Goal: Communication & Community: Share content

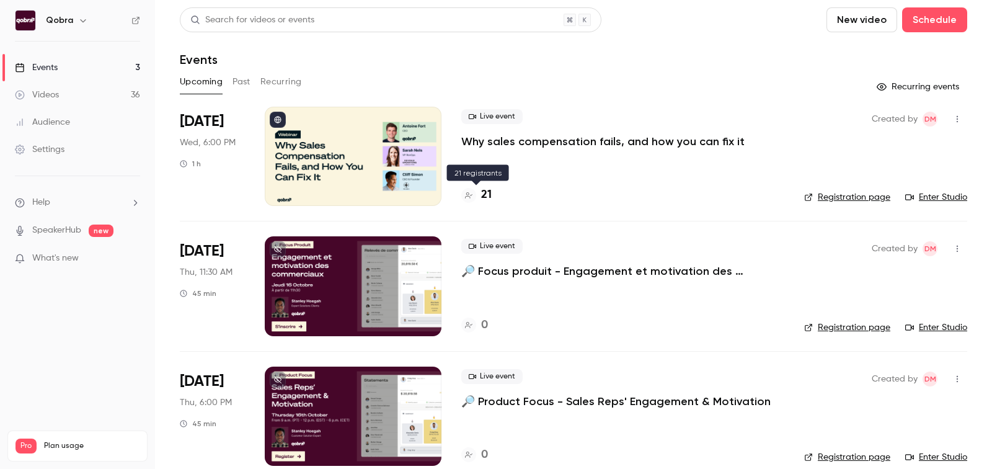
click at [483, 193] on h4 "21" at bounding box center [486, 195] width 11 height 17
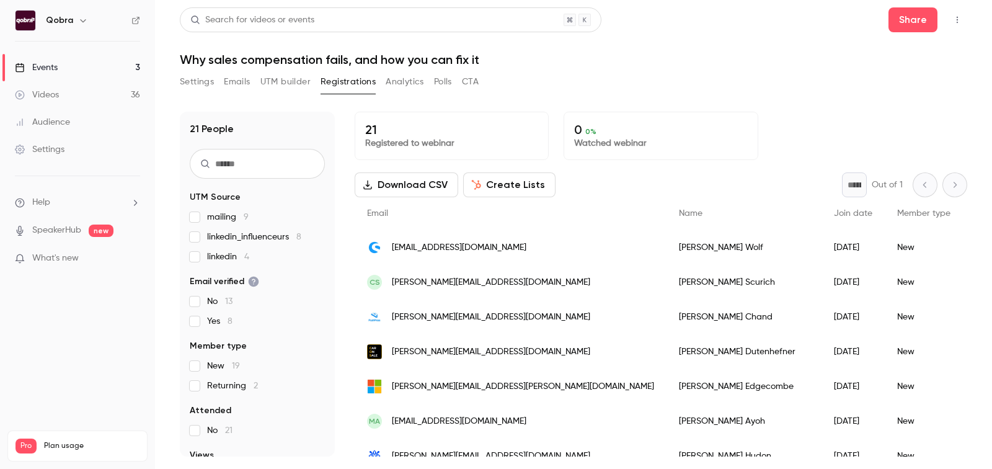
click at [215, 221] on span "mailing 9" at bounding box center [228, 217] width 42 height 12
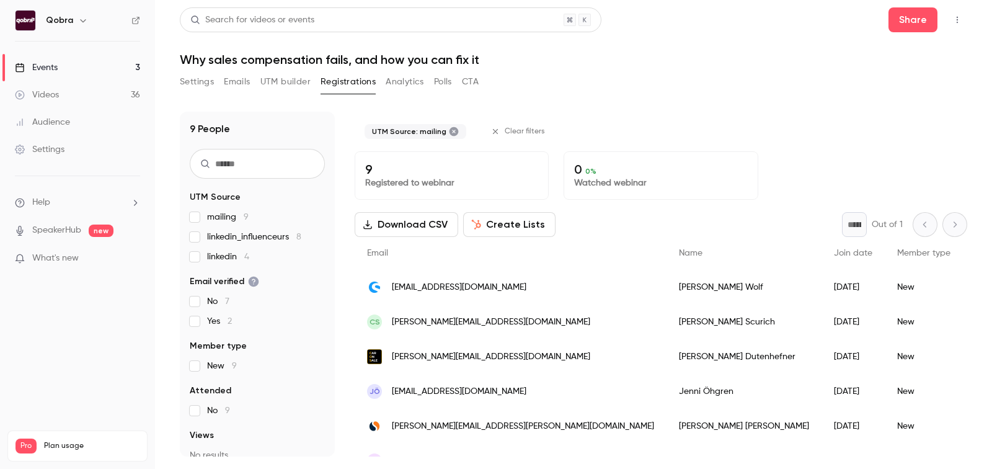
click at [215, 220] on span "mailing 9" at bounding box center [228, 217] width 42 height 12
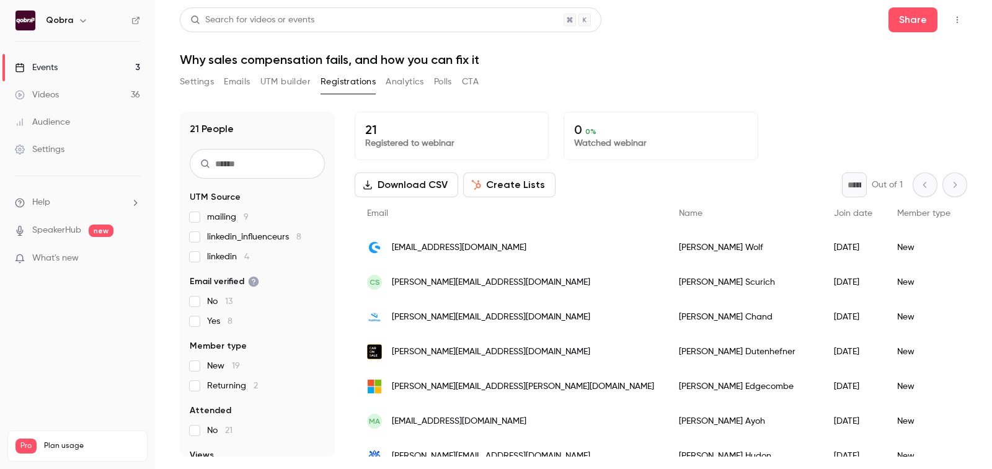
click at [68, 84] on link "Videos 36" at bounding box center [77, 94] width 155 height 27
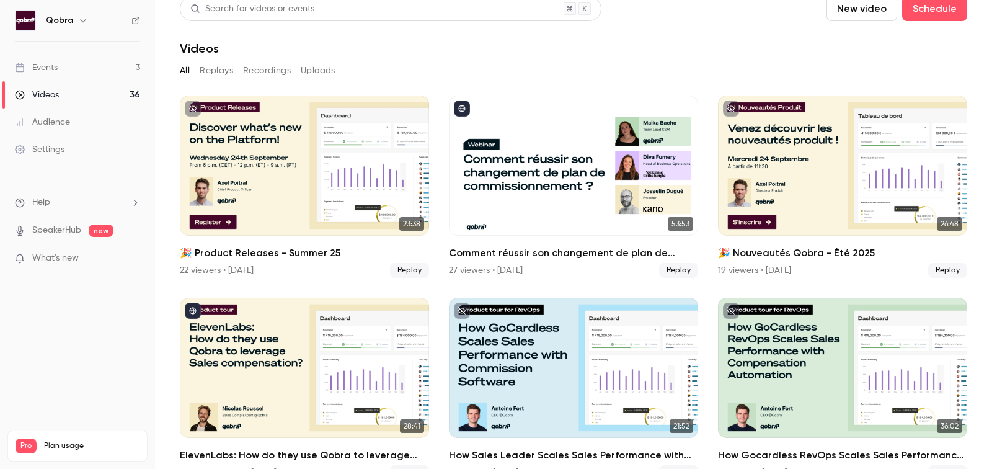
scroll to position [12, 0]
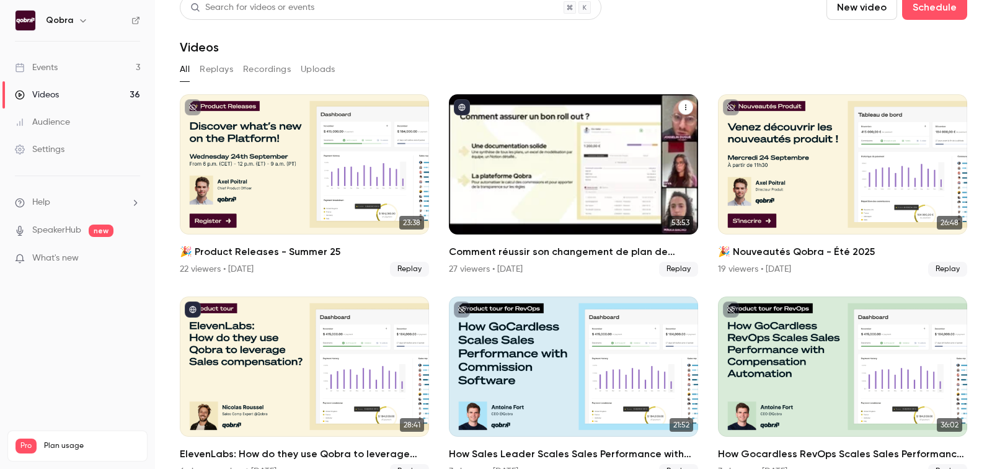
click at [607, 249] on h2 "Comment réussir son changement de plan de commissionnement ?" at bounding box center [573, 251] width 249 height 15
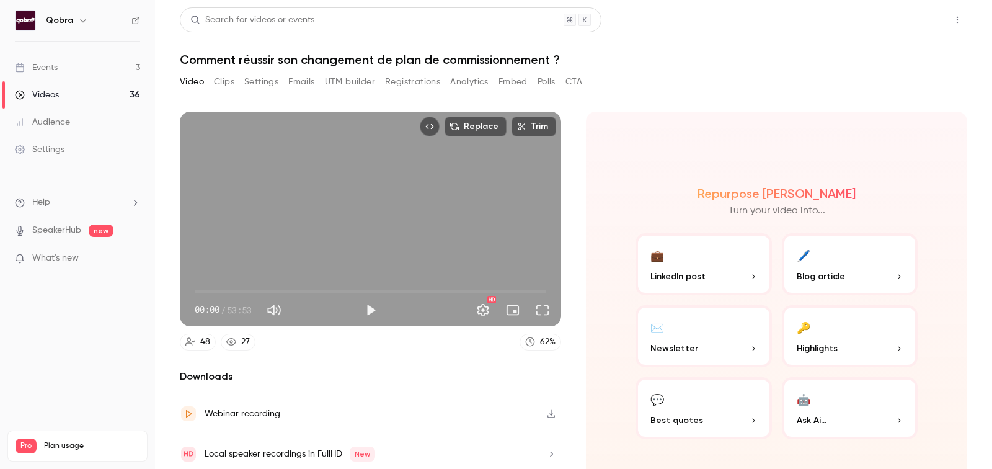
click at [917, 21] on button "Share" at bounding box center [912, 19] width 49 height 25
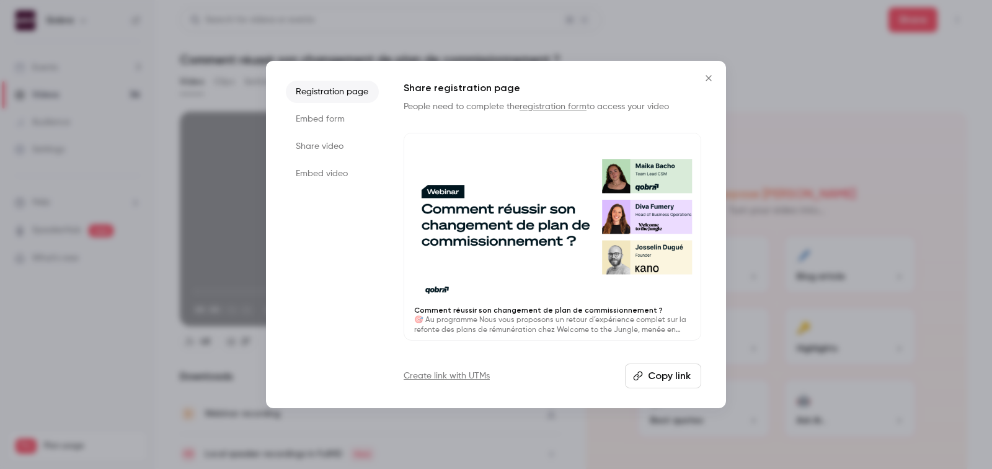
click at [320, 147] on li "Share video" at bounding box center [332, 146] width 93 height 22
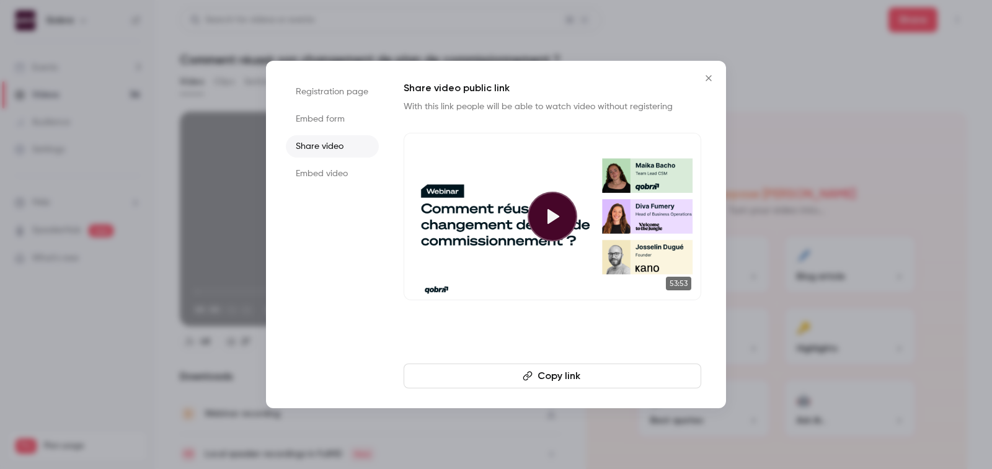
click at [560, 369] on button "Copy link" at bounding box center [551, 375] width 297 height 25
click at [702, 73] on icon "Close" at bounding box center [708, 78] width 15 height 10
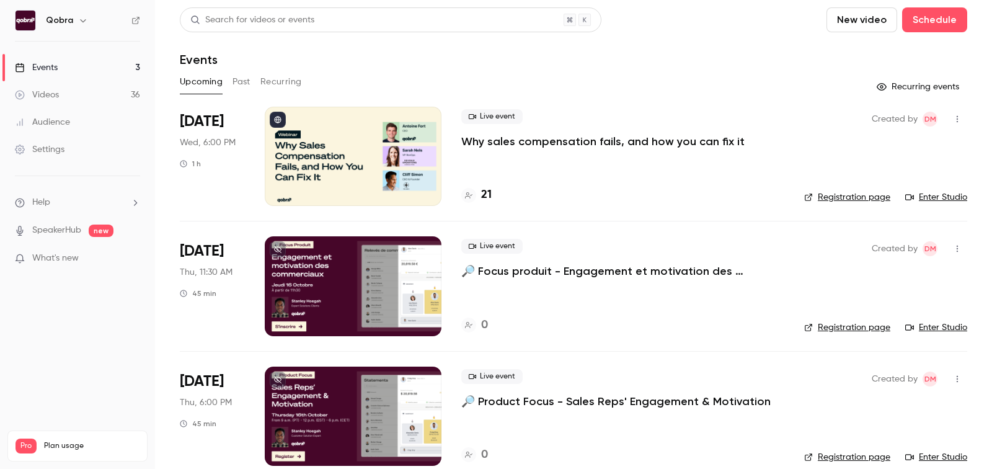
click at [490, 195] on h4 "21" at bounding box center [486, 195] width 11 height 17
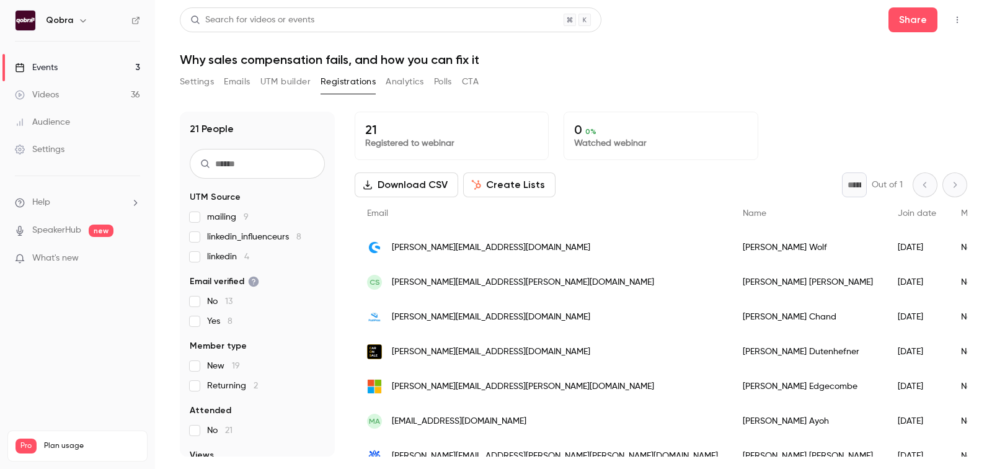
click at [429, 139] on p "Registered to webinar" at bounding box center [451, 143] width 173 height 12
click at [72, 68] on link "Events 3" at bounding box center [77, 67] width 155 height 27
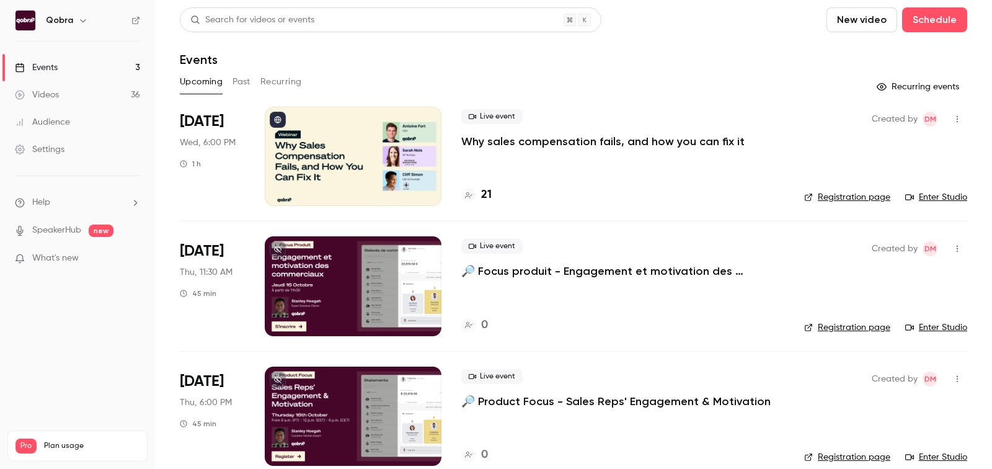
scroll to position [18, 0]
click at [491, 185] on div "Live event Why sales compensation fails, and how you can fix it 21" at bounding box center [622, 156] width 323 height 99
click at [488, 190] on h4 "21" at bounding box center [486, 195] width 11 height 17
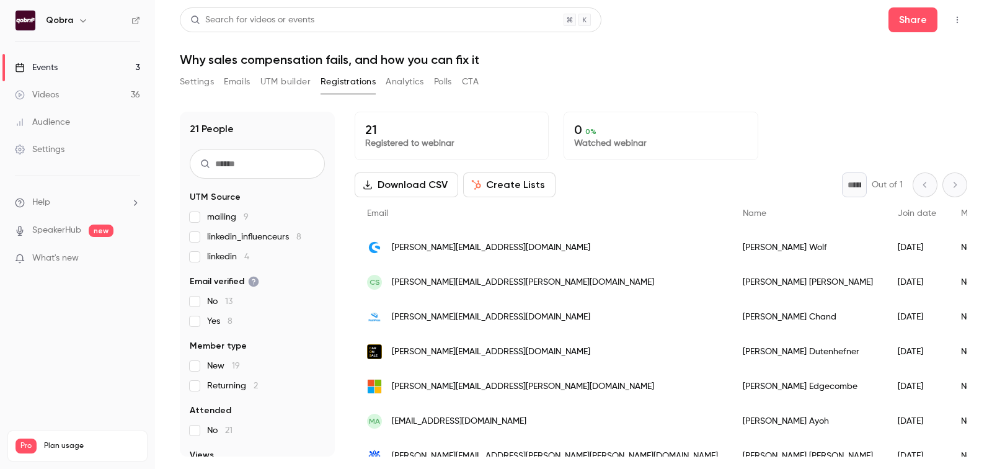
click at [229, 218] on span "mailing 9" at bounding box center [228, 217] width 42 height 12
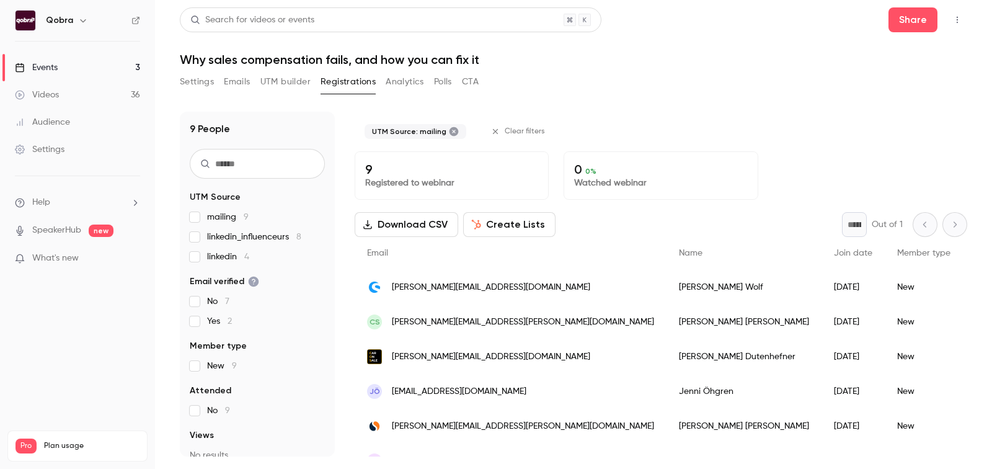
scroll to position [125, 0]
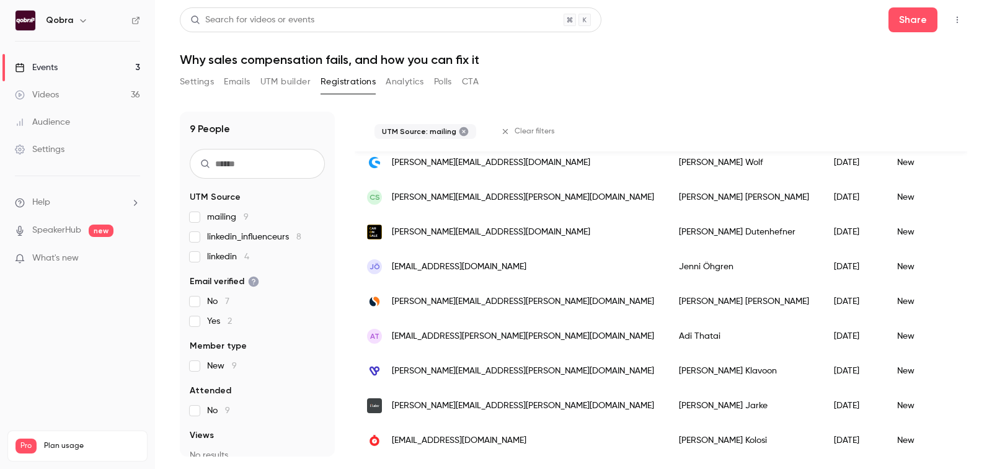
click at [229, 233] on span "linkedin_influenceurs 8" at bounding box center [254, 237] width 94 height 12
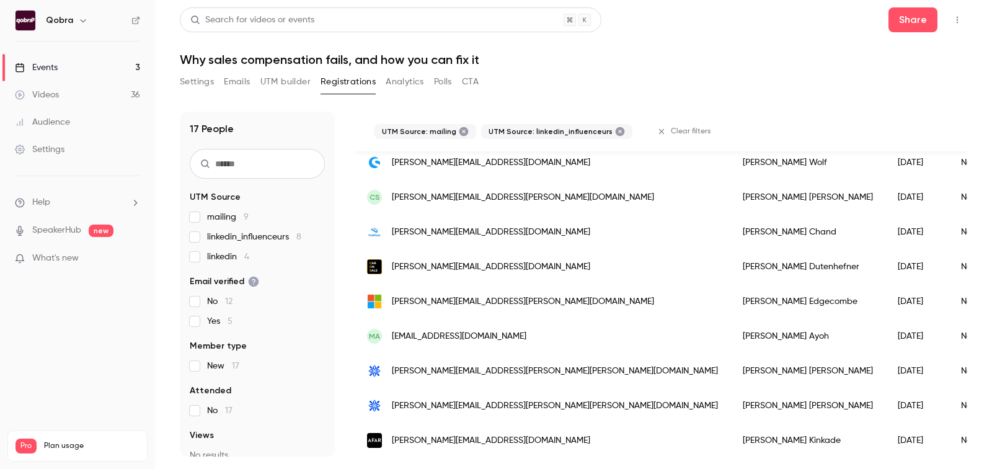
scroll to position [402, 0]
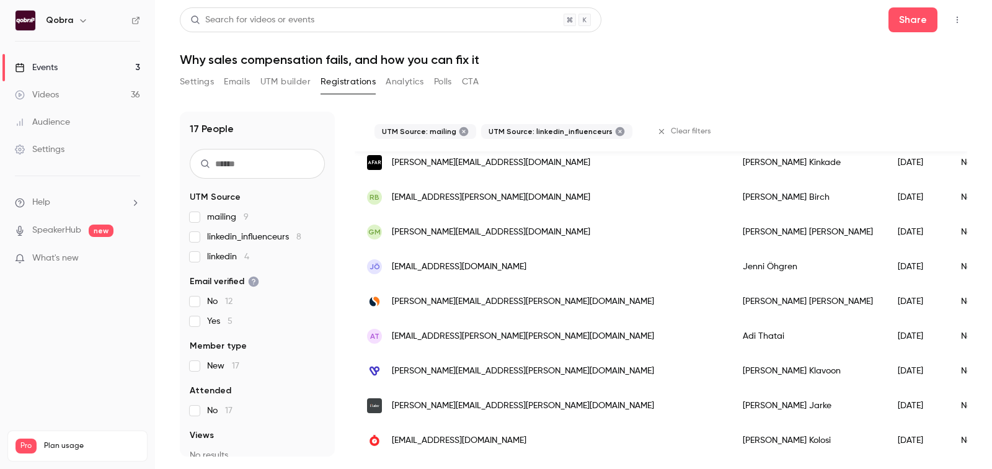
click at [214, 258] on span "linkedin 4" at bounding box center [228, 256] width 42 height 12
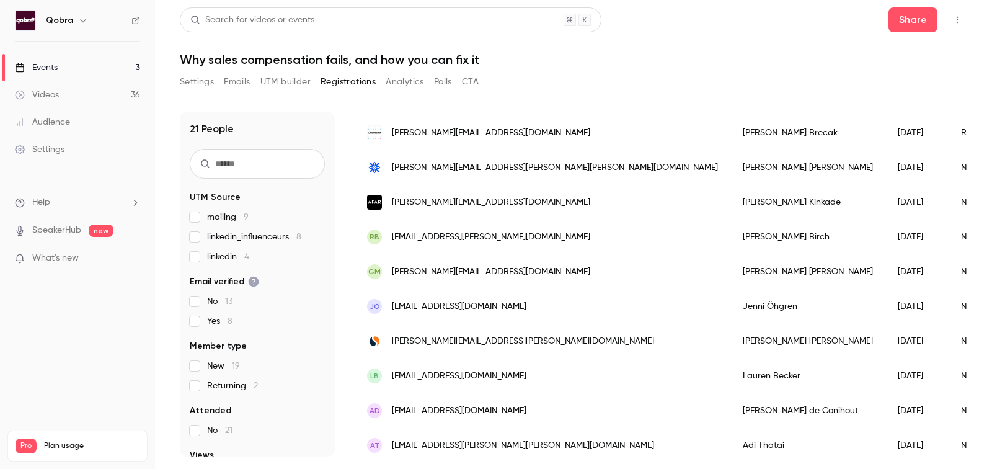
scroll to position [0, 0]
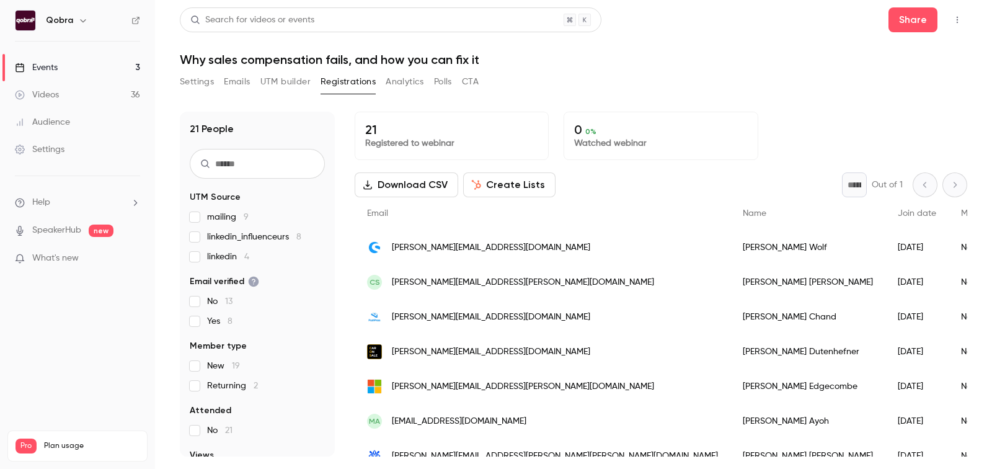
click at [215, 305] on span "No 13" at bounding box center [219, 301] width 25 height 12
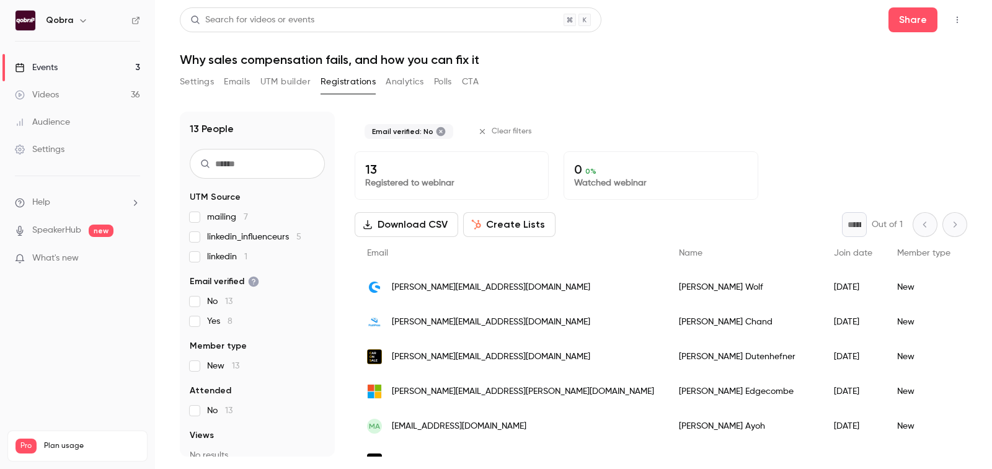
click at [215, 305] on span "No 13" at bounding box center [219, 301] width 25 height 12
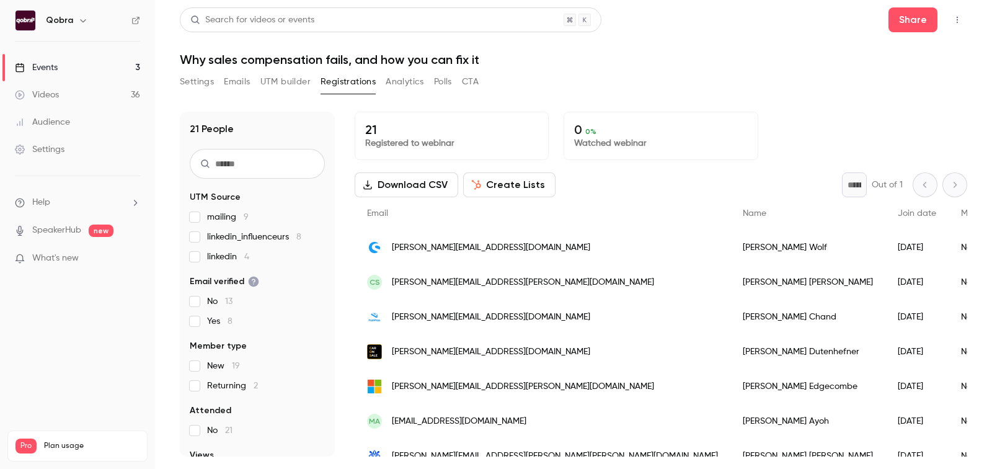
click at [215, 322] on span "Yes 8" at bounding box center [219, 321] width 25 height 12
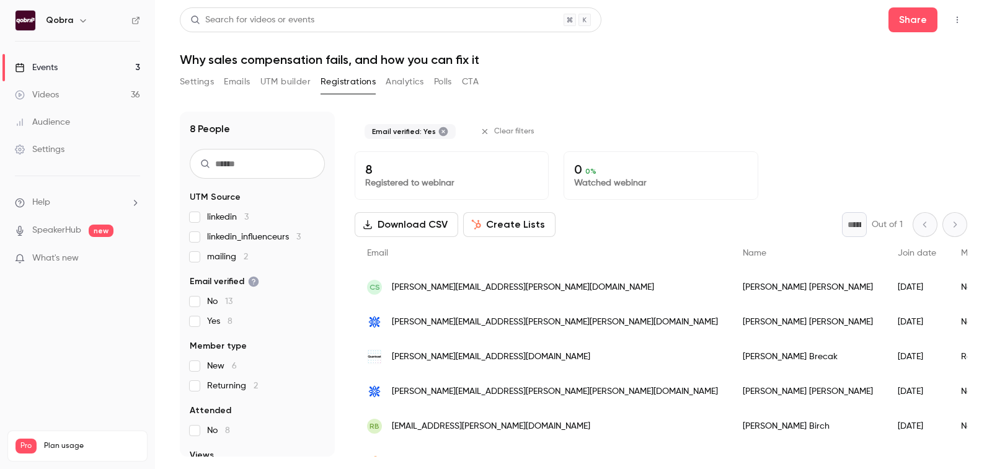
click at [215, 322] on span "Yes 8" at bounding box center [219, 321] width 25 height 12
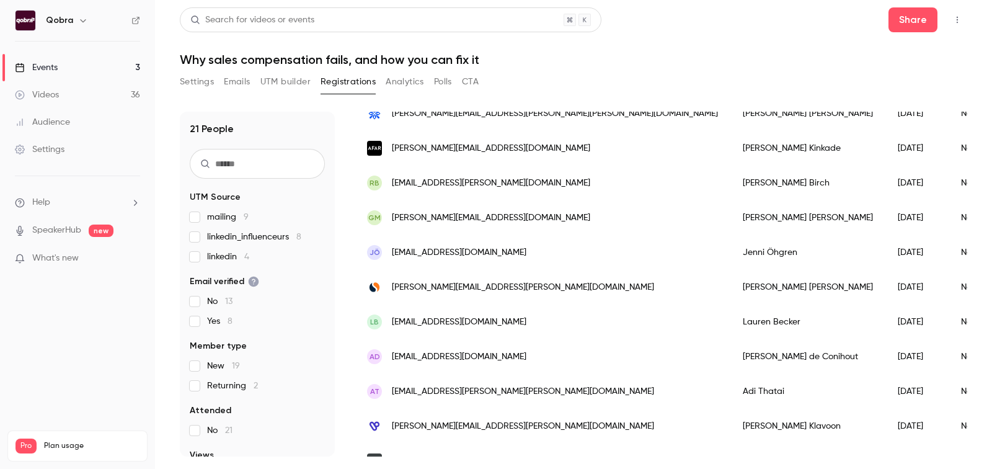
scroll to position [501, 0]
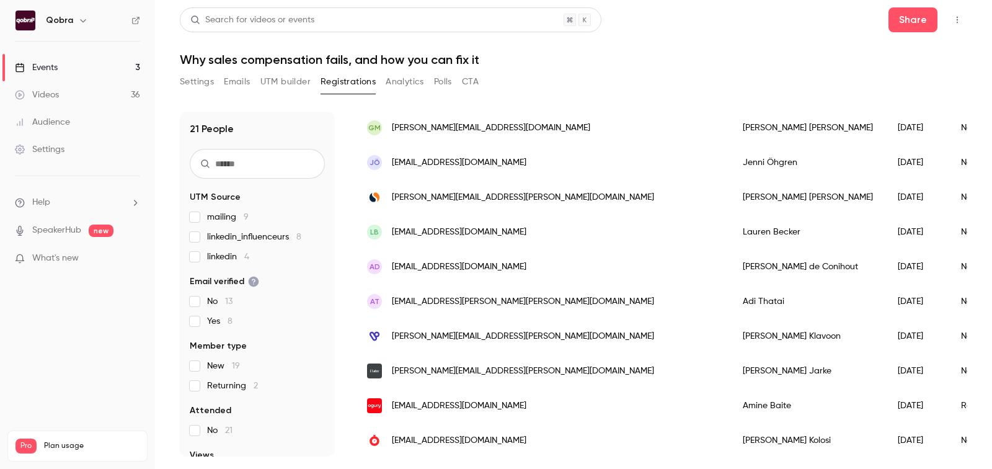
click at [240, 220] on span "mailing 9" at bounding box center [228, 217] width 42 height 12
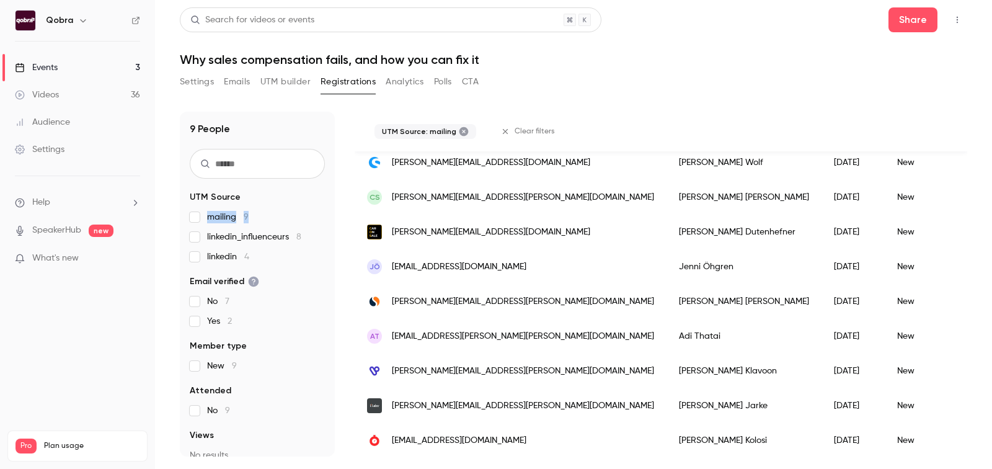
click at [240, 220] on span "mailing 9" at bounding box center [228, 217] width 42 height 12
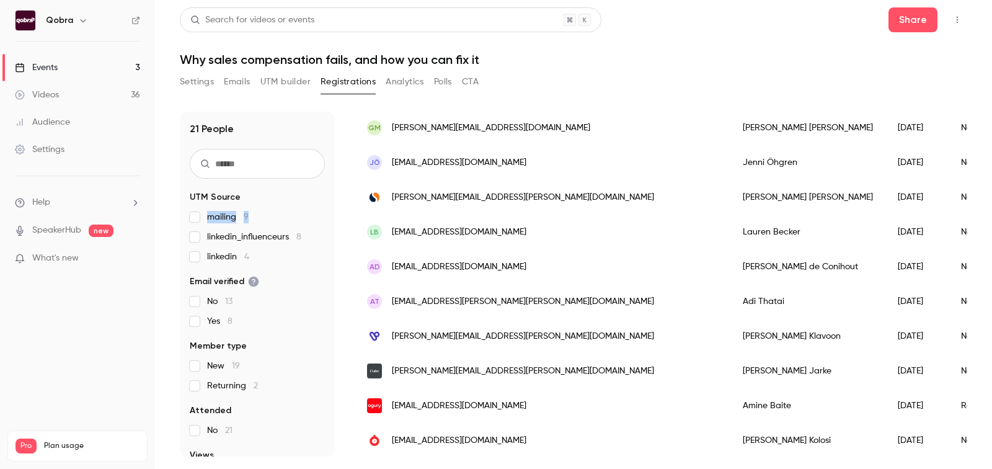
click at [118, 95] on link "Videos 36" at bounding box center [77, 94] width 155 height 27
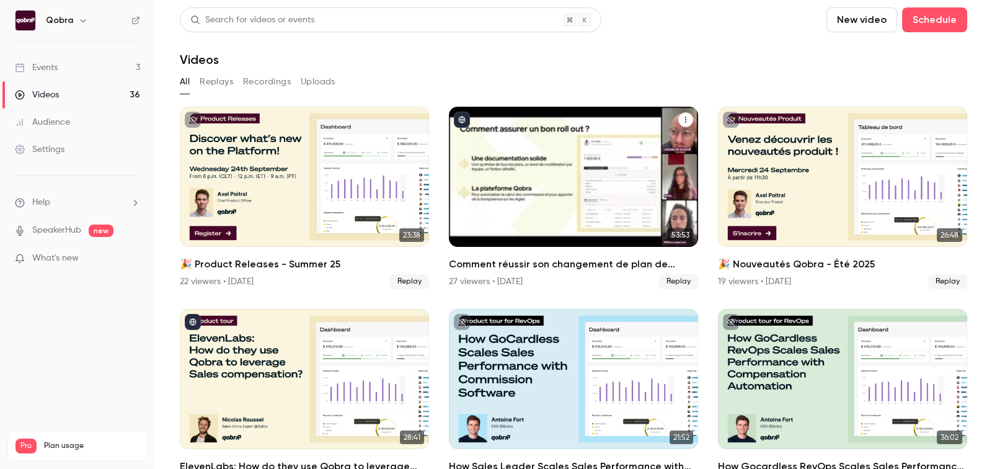
click at [548, 283] on div "27 viewers • 7 days ago Replay" at bounding box center [573, 281] width 249 height 15
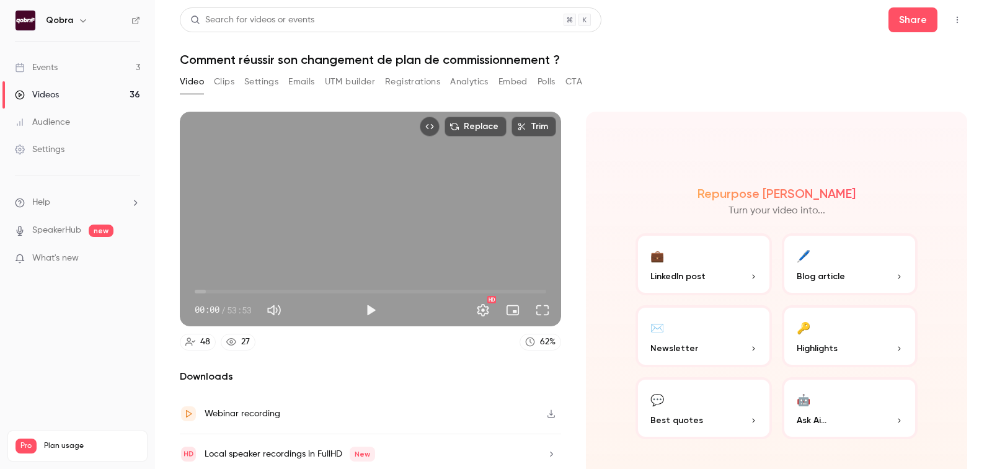
click at [201, 333] on link "48" at bounding box center [198, 341] width 36 height 17
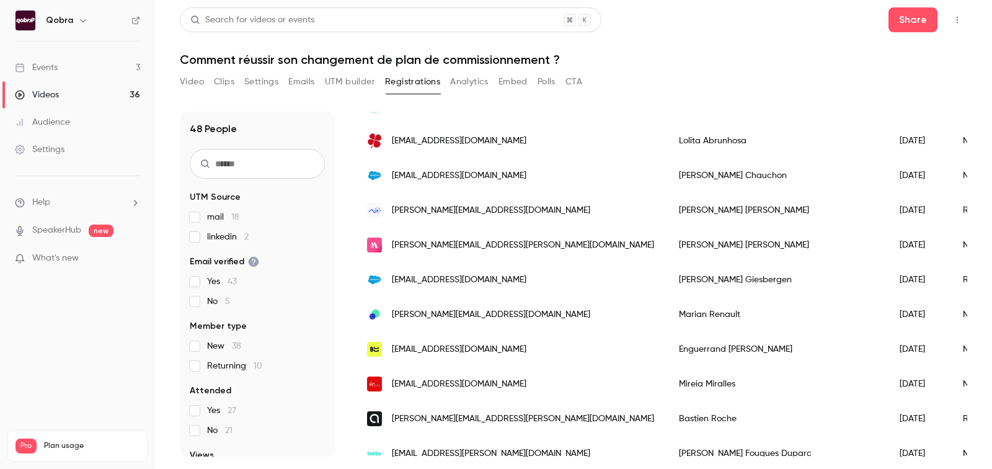
scroll to position [1438, 0]
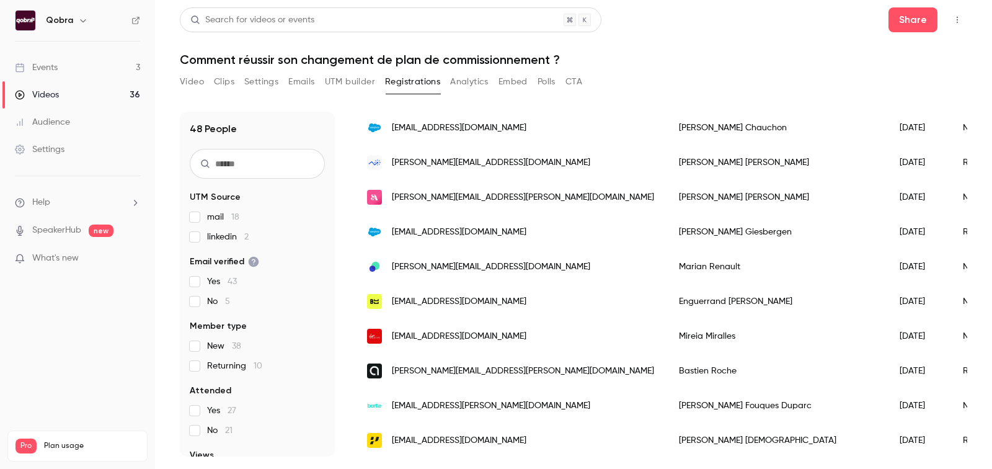
click at [60, 97] on link "Videos 36" at bounding box center [77, 94] width 155 height 27
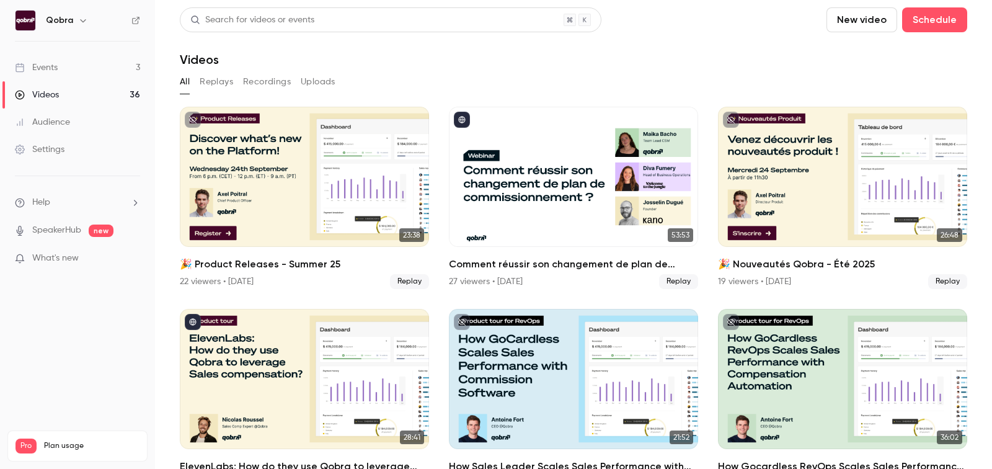
click at [84, 71] on link "Events 3" at bounding box center [77, 67] width 155 height 27
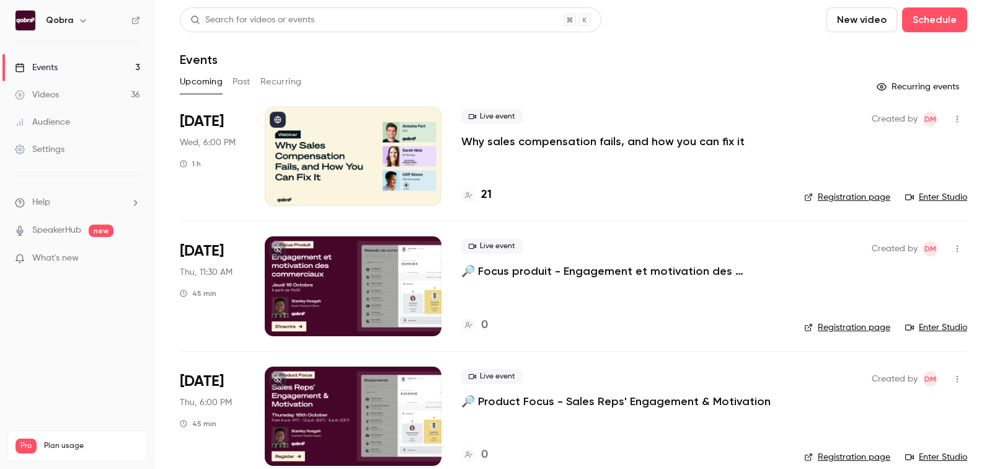
click at [480, 193] on div "21" at bounding box center [476, 195] width 30 height 17
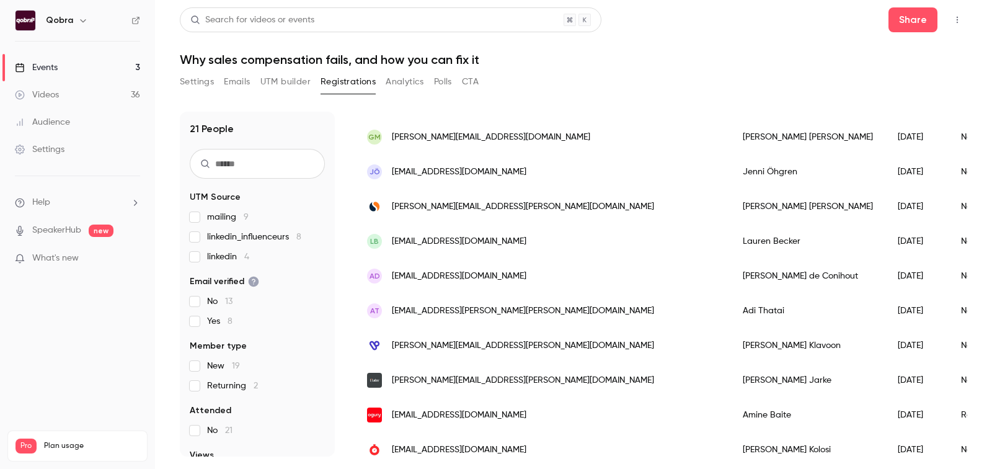
scroll to position [501, 0]
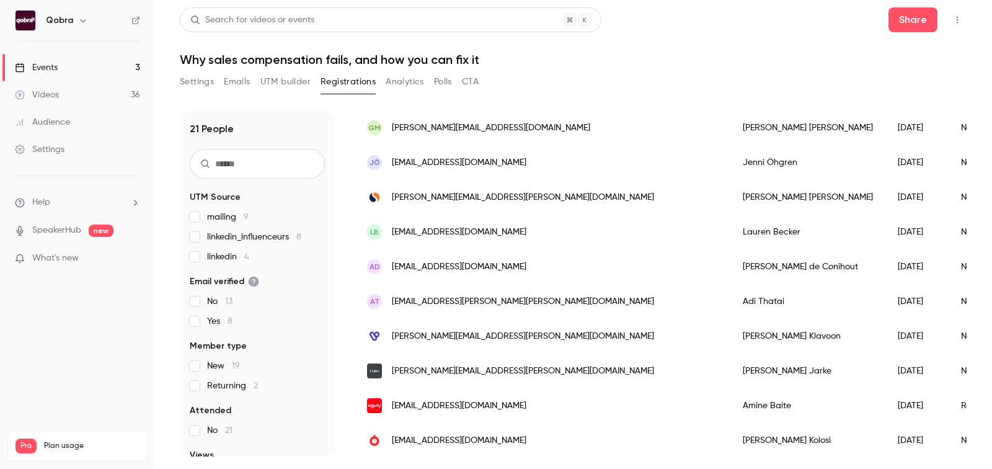
click at [473, 85] on button "CTA" at bounding box center [470, 82] width 17 height 20
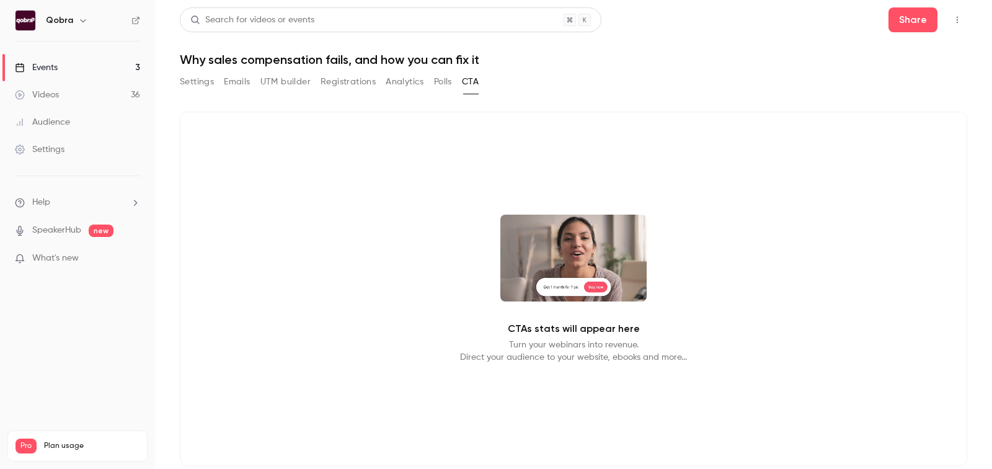
click at [189, 87] on button "Settings" at bounding box center [197, 82] width 34 height 20
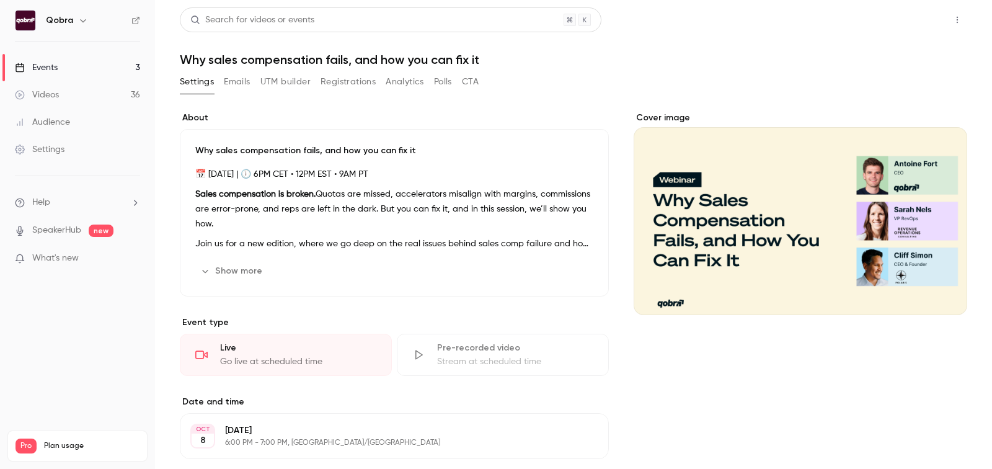
click at [922, 16] on button "Share" at bounding box center [912, 19] width 49 height 25
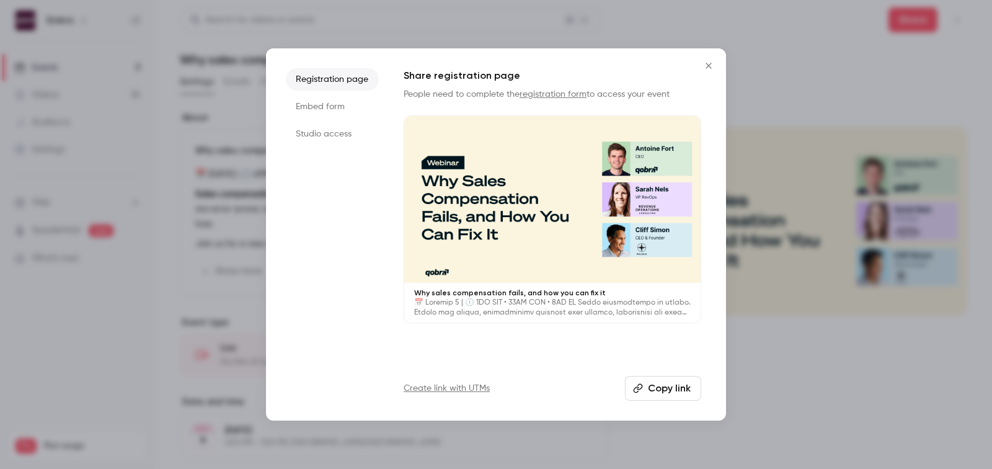
click at [329, 103] on li "Embed form" at bounding box center [332, 106] width 93 height 22
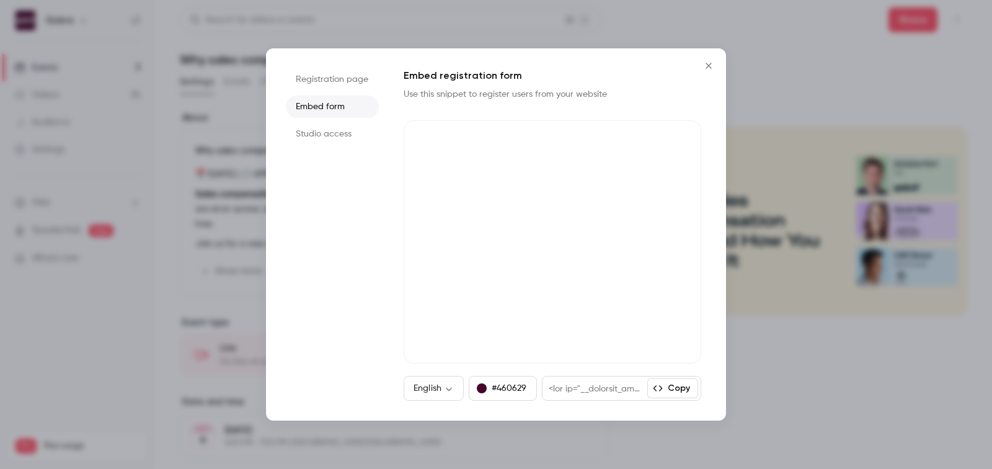
click at [312, 132] on li "Studio access" at bounding box center [332, 134] width 93 height 22
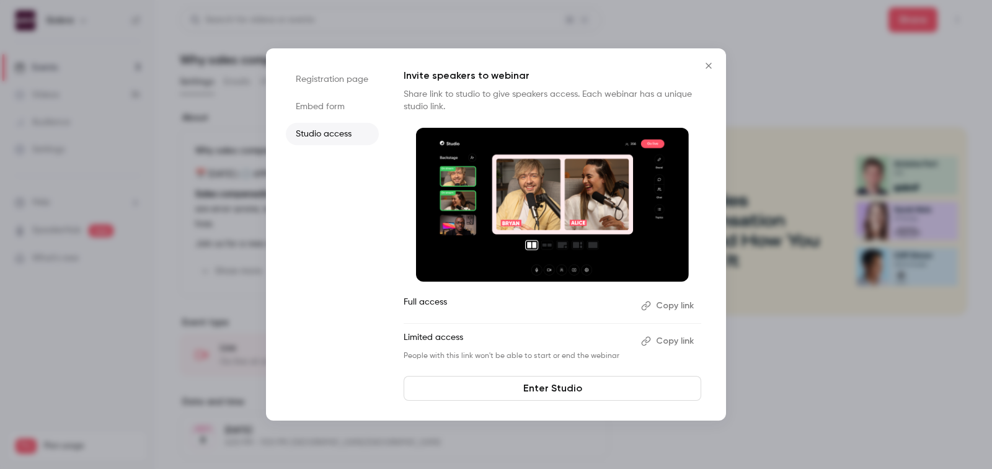
click at [310, 71] on li "Registration page" at bounding box center [332, 79] width 93 height 22
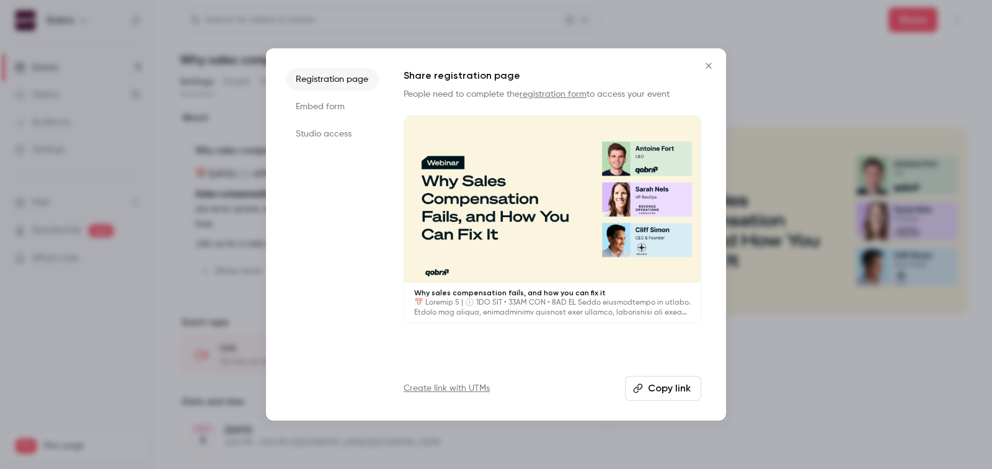
click at [449, 389] on link "Create link with UTMs" at bounding box center [446, 388] width 86 height 12
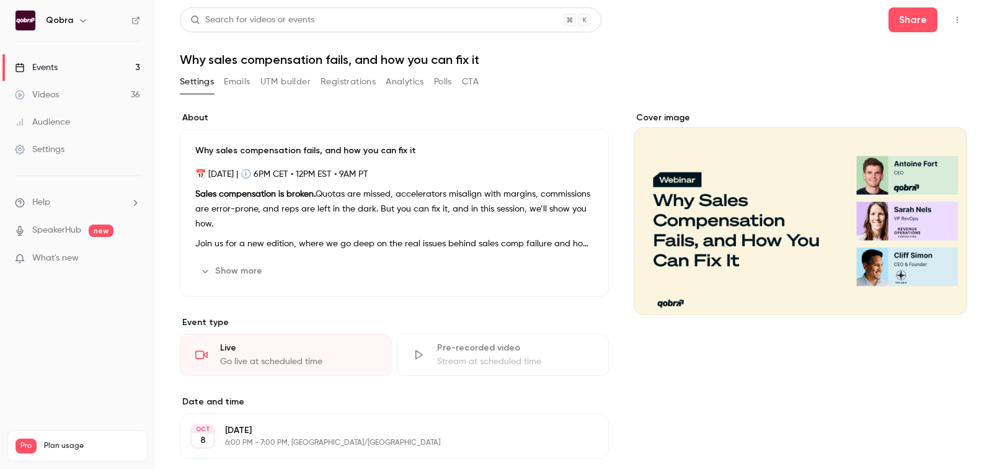
click at [239, 84] on button "Emails" at bounding box center [237, 82] width 26 height 20
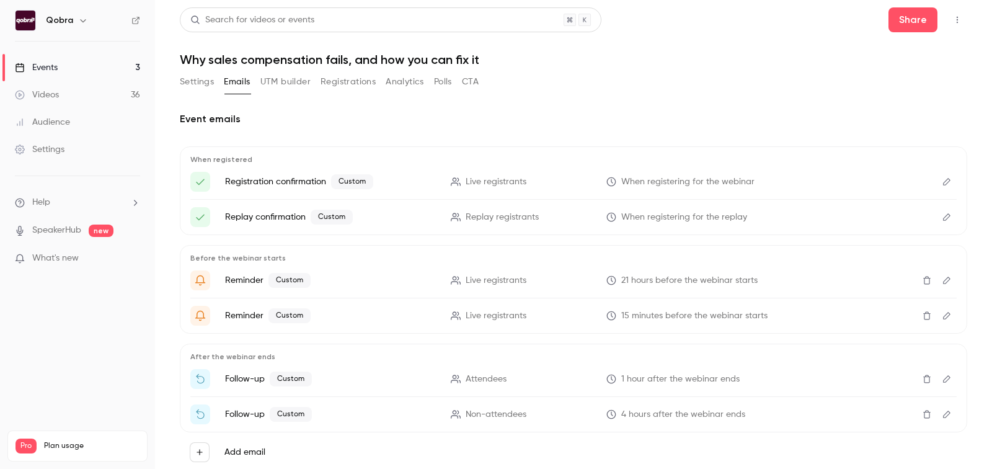
click at [94, 66] on link "Events 3" at bounding box center [77, 67] width 155 height 27
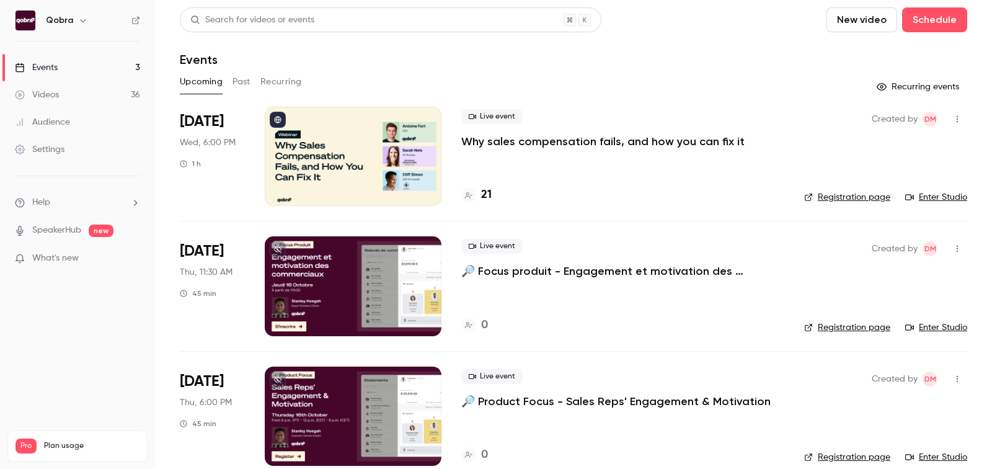
click at [481, 193] on h4 "21" at bounding box center [486, 195] width 11 height 17
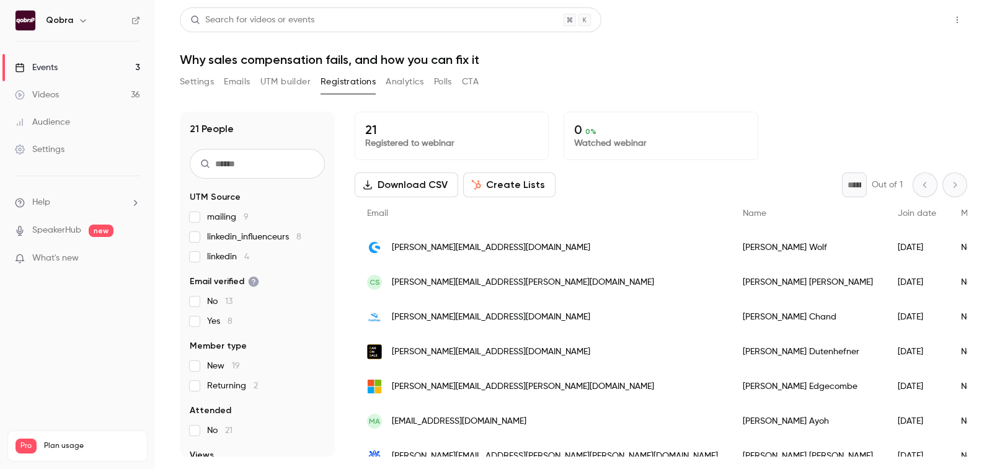
click at [929, 19] on button "Share" at bounding box center [912, 19] width 49 height 25
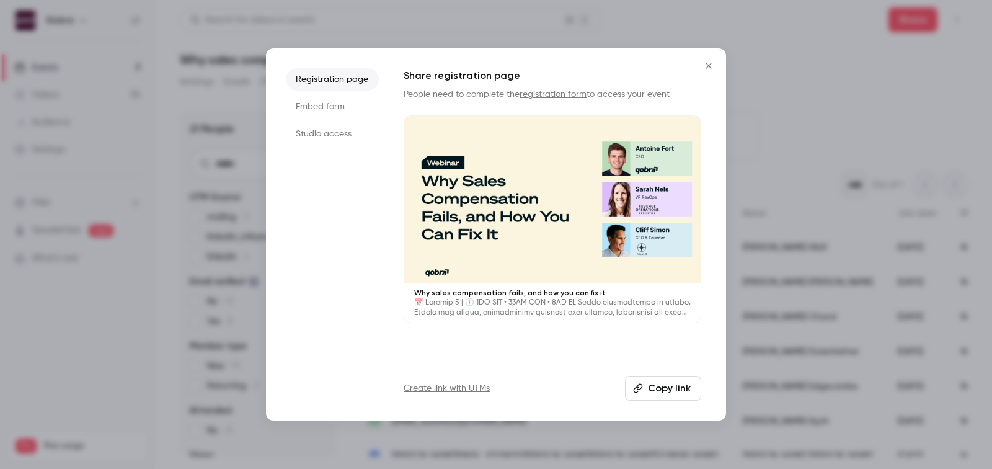
click at [434, 390] on link "Create link with UTMs" at bounding box center [446, 388] width 86 height 12
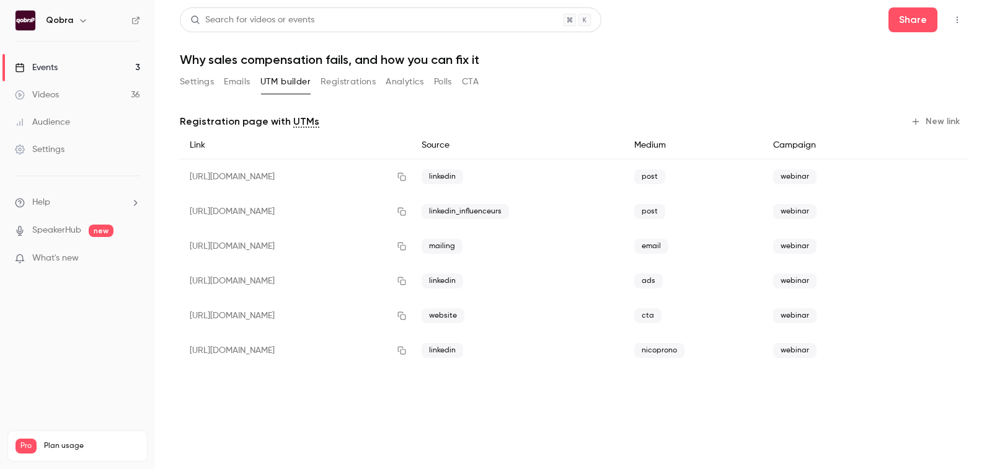
click at [199, 86] on button "Settings" at bounding box center [197, 82] width 34 height 20
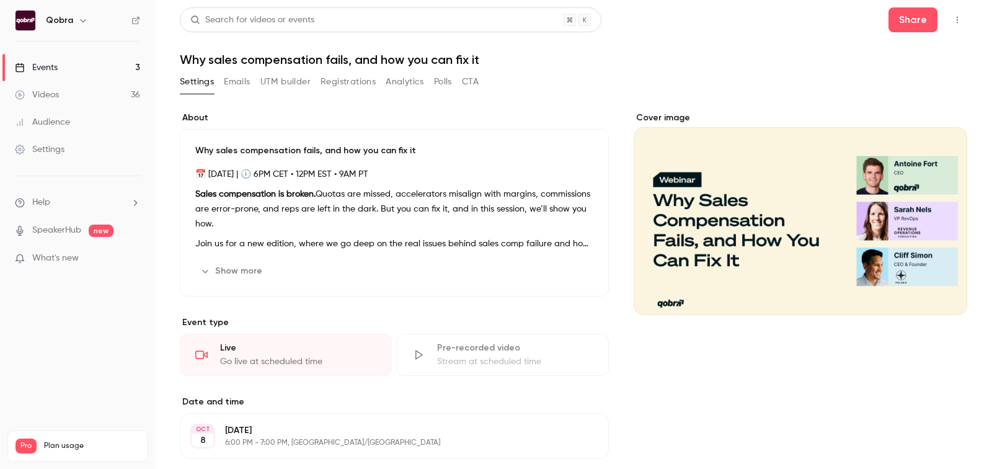
click at [958, 16] on icon "button" at bounding box center [957, 19] width 10 height 9
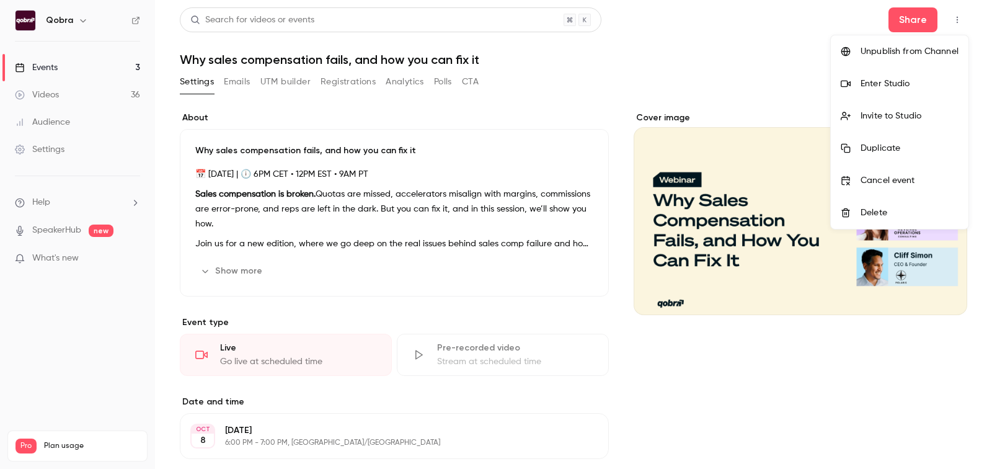
click at [447, 79] on div at bounding box center [496, 234] width 992 height 469
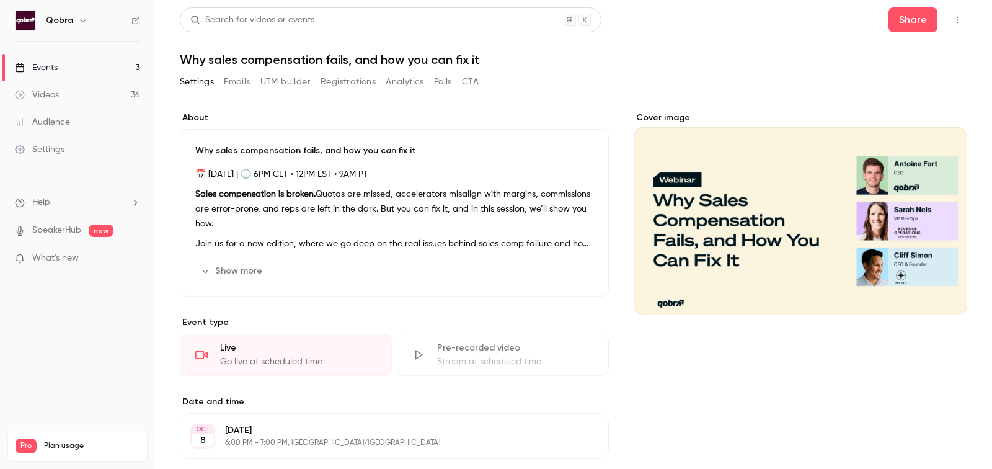
click at [410, 86] on button "Analytics" at bounding box center [404, 82] width 38 height 20
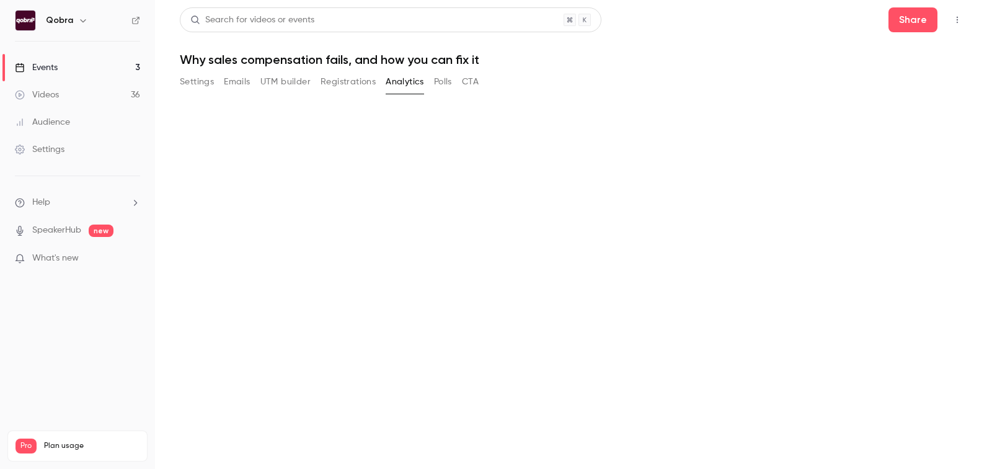
click at [358, 86] on button "Registrations" at bounding box center [347, 82] width 55 height 20
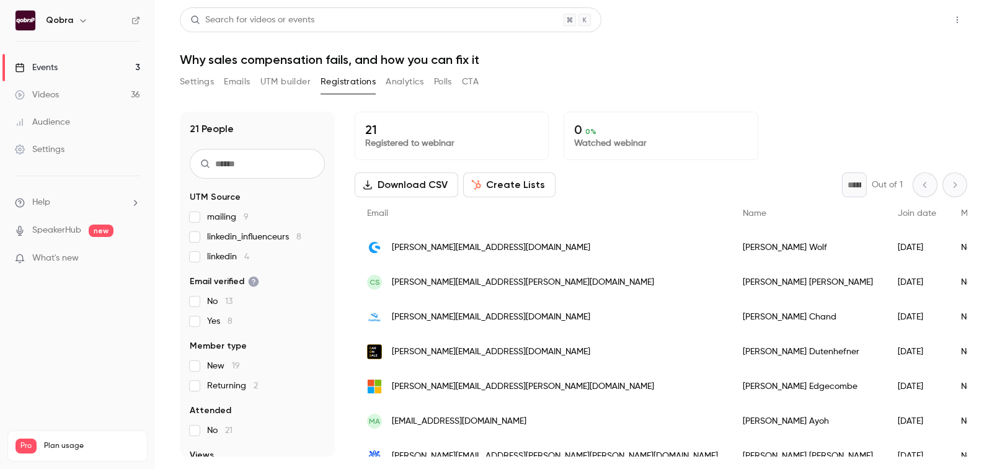
click at [907, 20] on button "Share" at bounding box center [912, 19] width 49 height 25
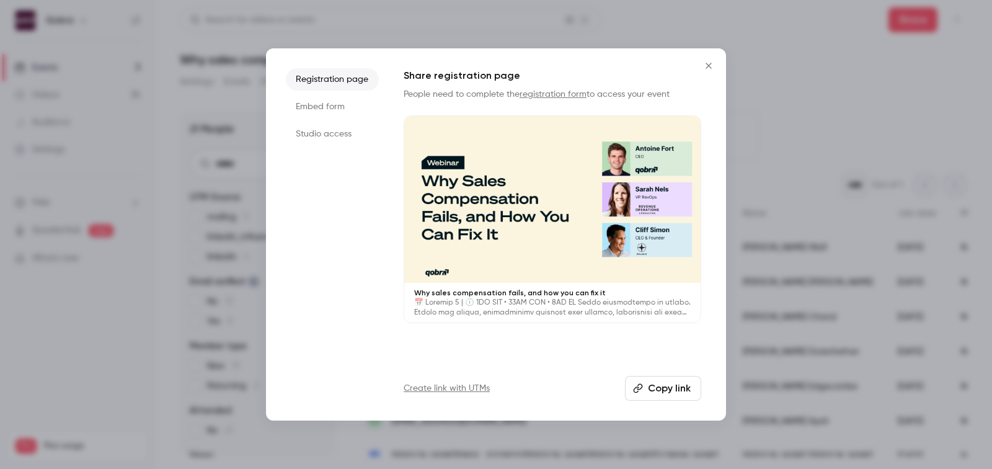
click at [664, 389] on button "Copy link" at bounding box center [663, 388] width 76 height 25
